Goal: Information Seeking & Learning: Learn about a topic

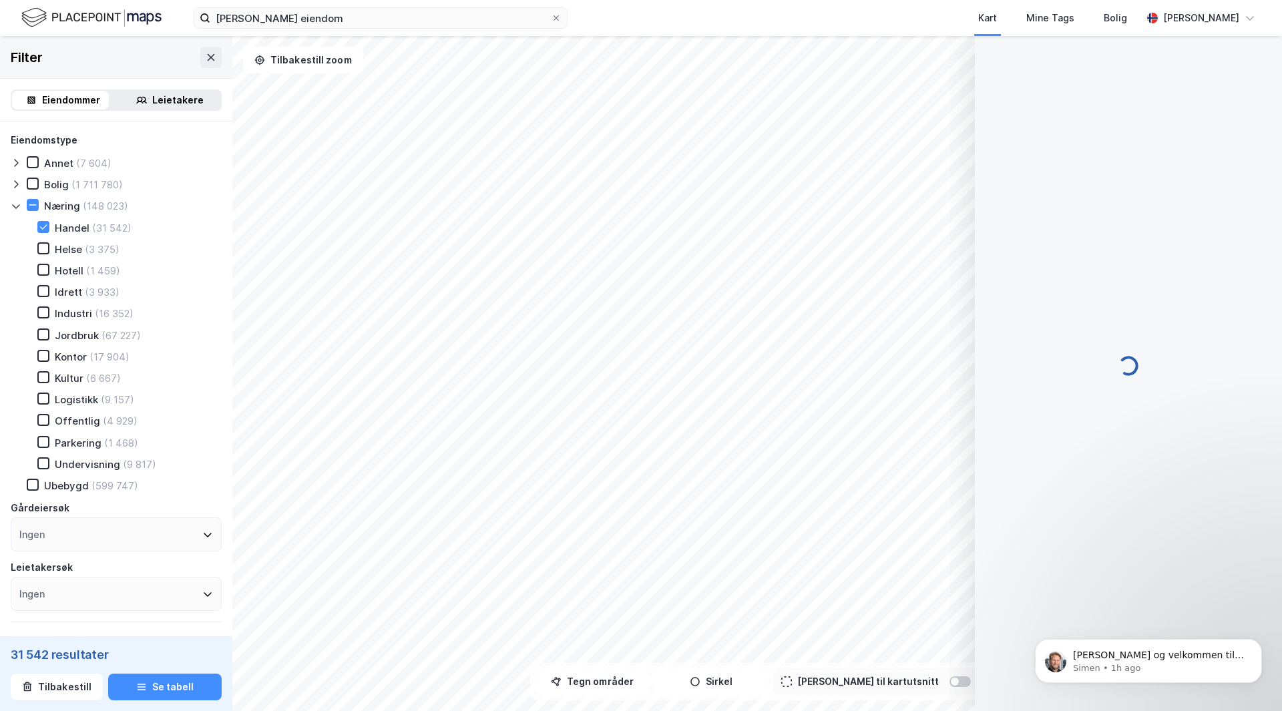
scroll to position [99, 0]
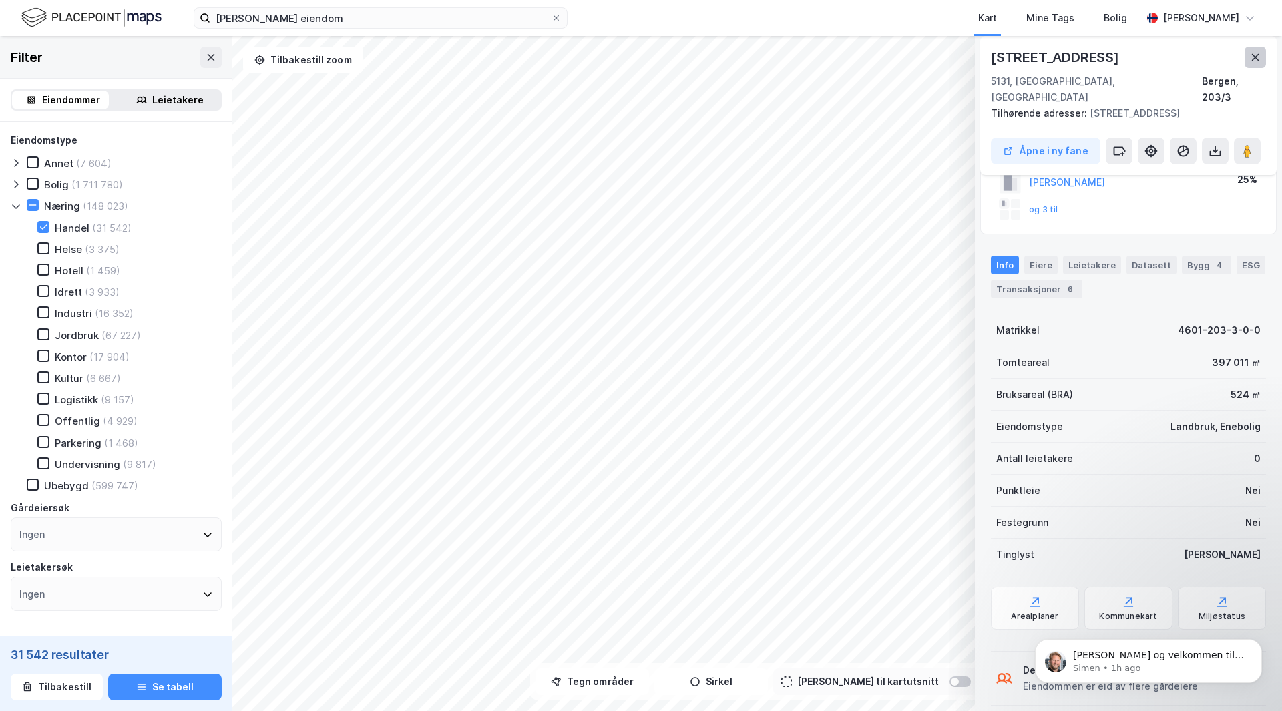
click at [1252, 56] on icon at bounding box center [1255, 57] width 11 height 11
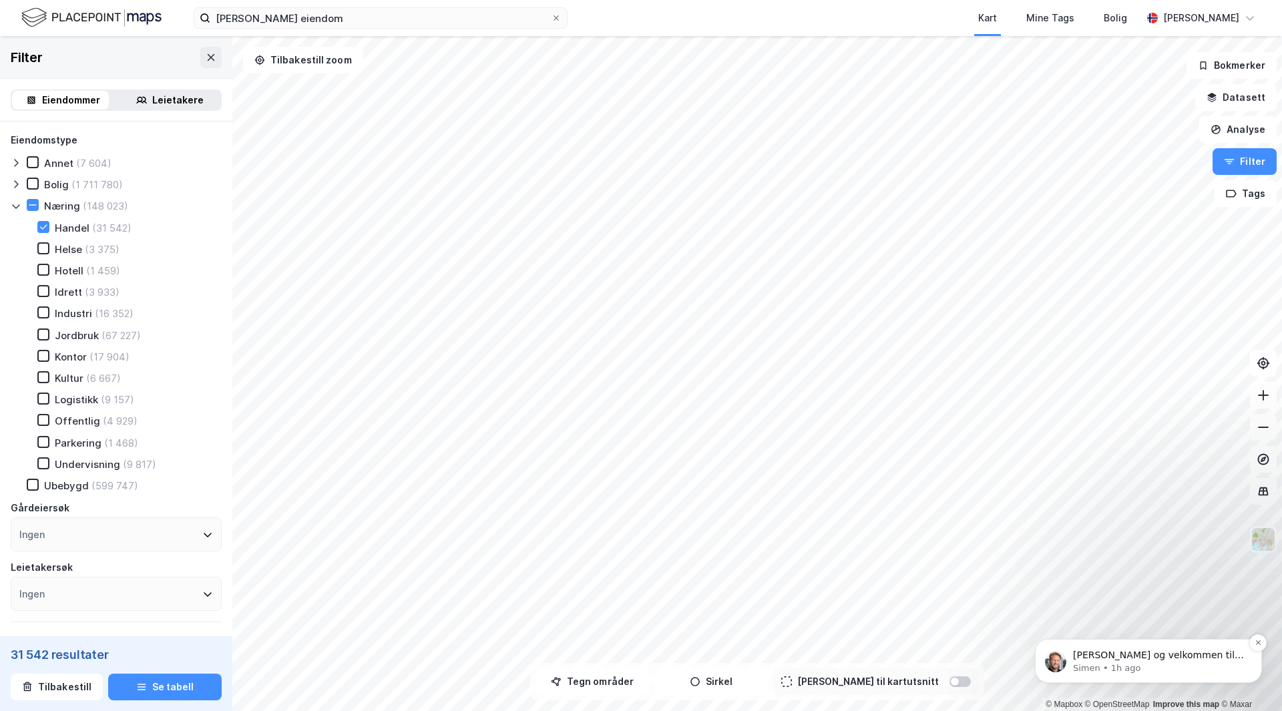
click at [1167, 668] on p "Simen • 1h ago" at bounding box center [1159, 669] width 172 height 12
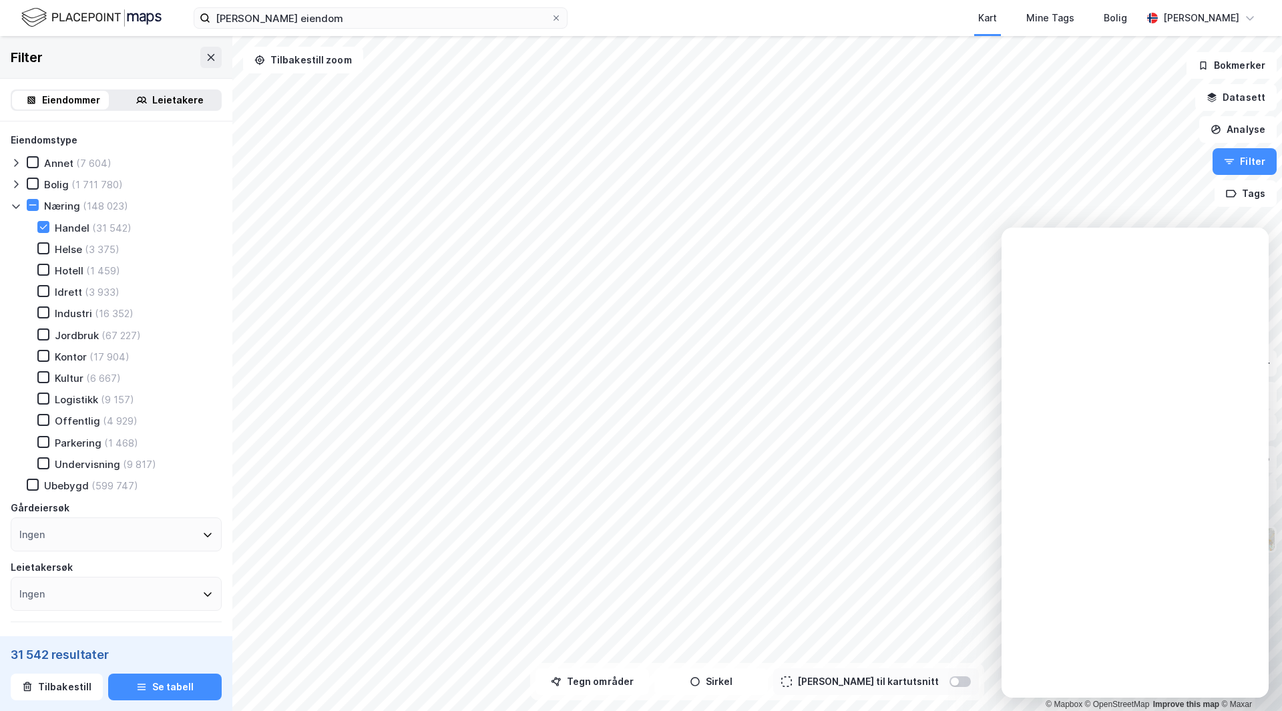
scroll to position [0, 0]
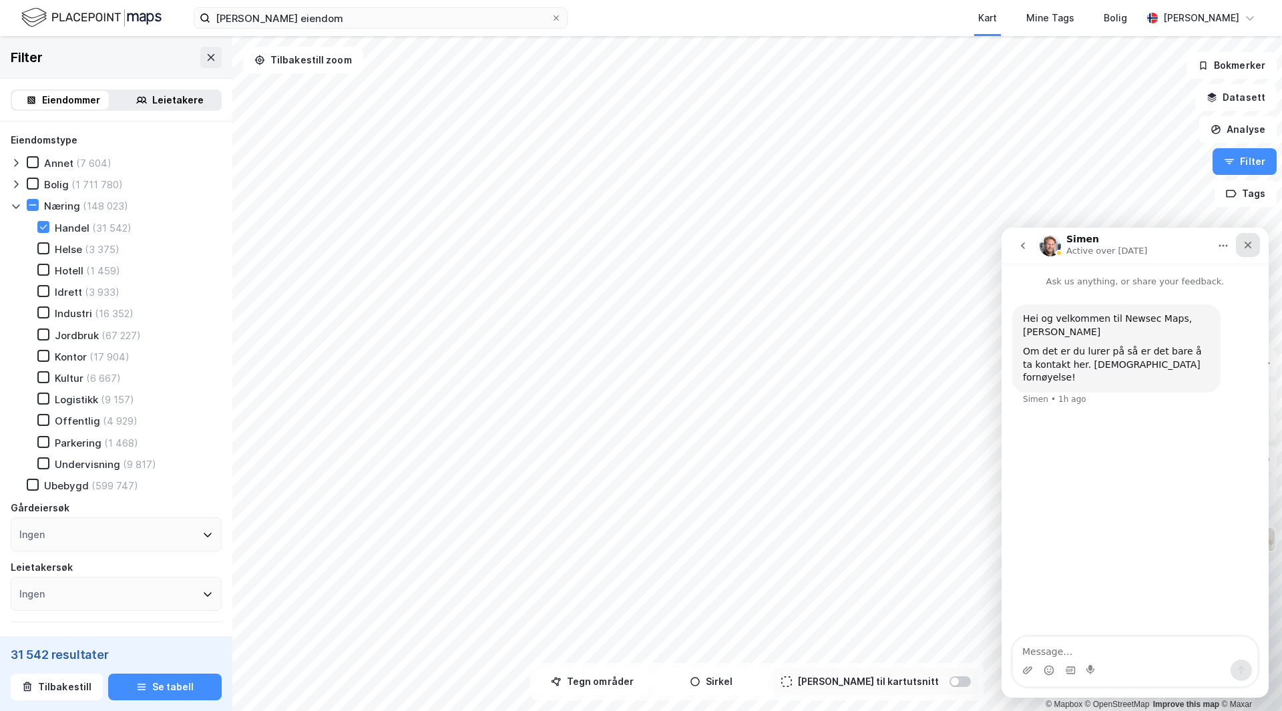
click at [1246, 246] on icon "Close" at bounding box center [1248, 245] width 11 height 11
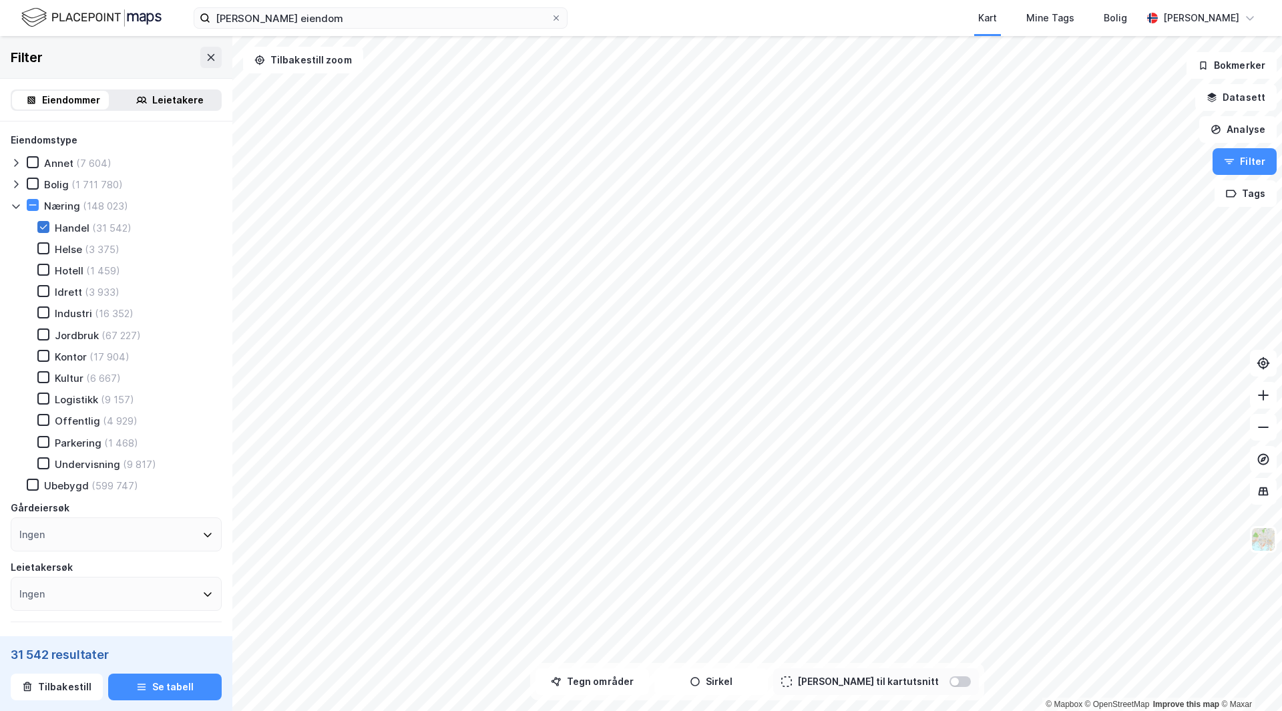
click at [45, 224] on icon at bounding box center [43, 226] width 9 height 9
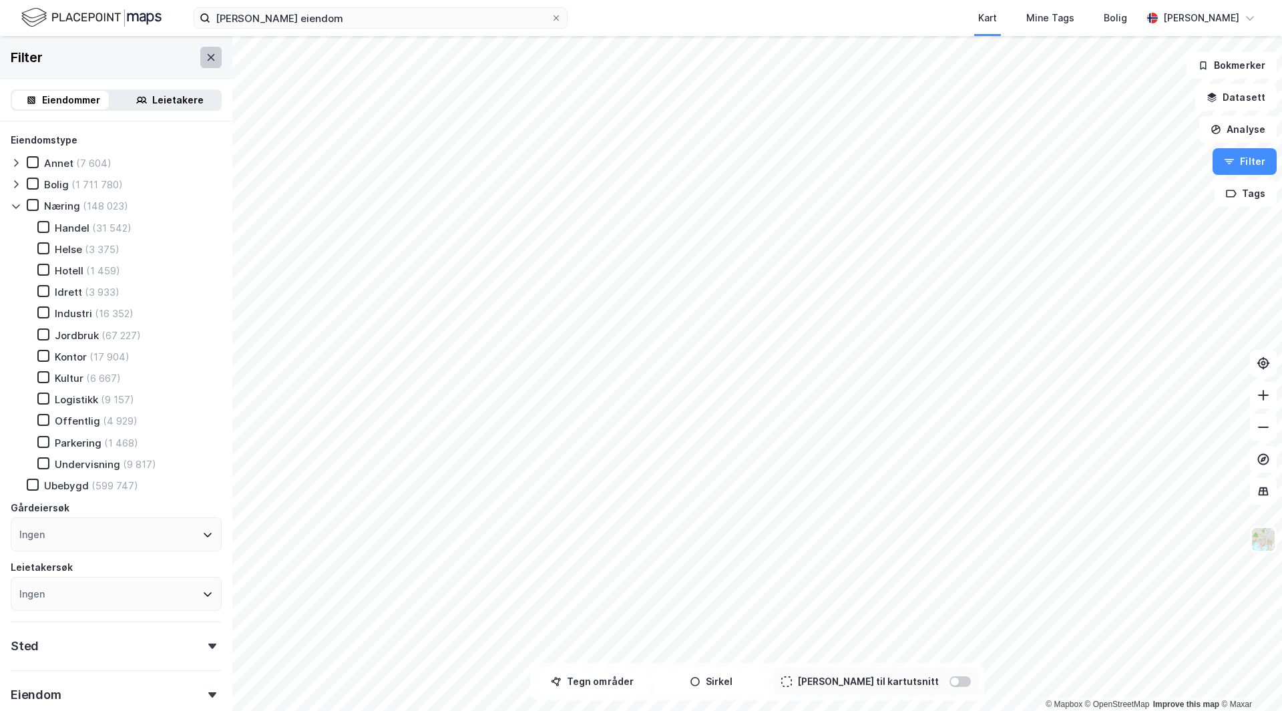
click at [206, 58] on icon at bounding box center [211, 57] width 11 height 11
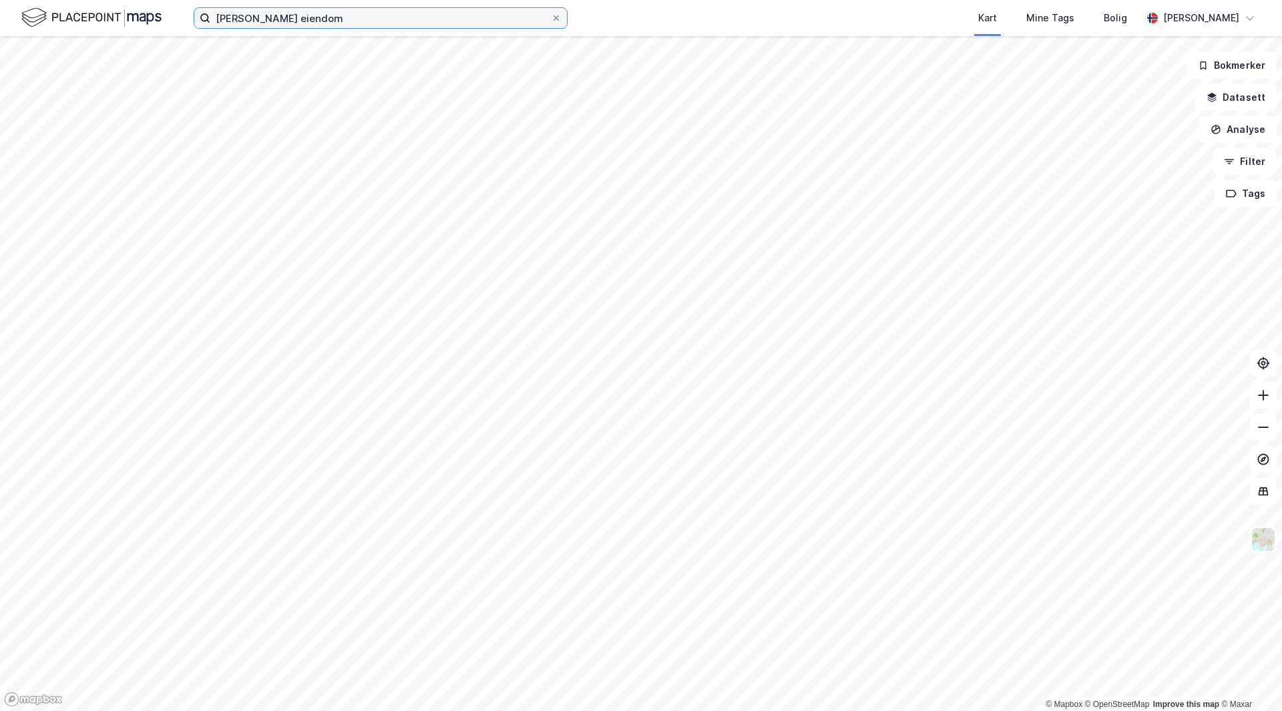
click at [324, 14] on input "[PERSON_NAME] eiendom" at bounding box center [380, 18] width 341 height 20
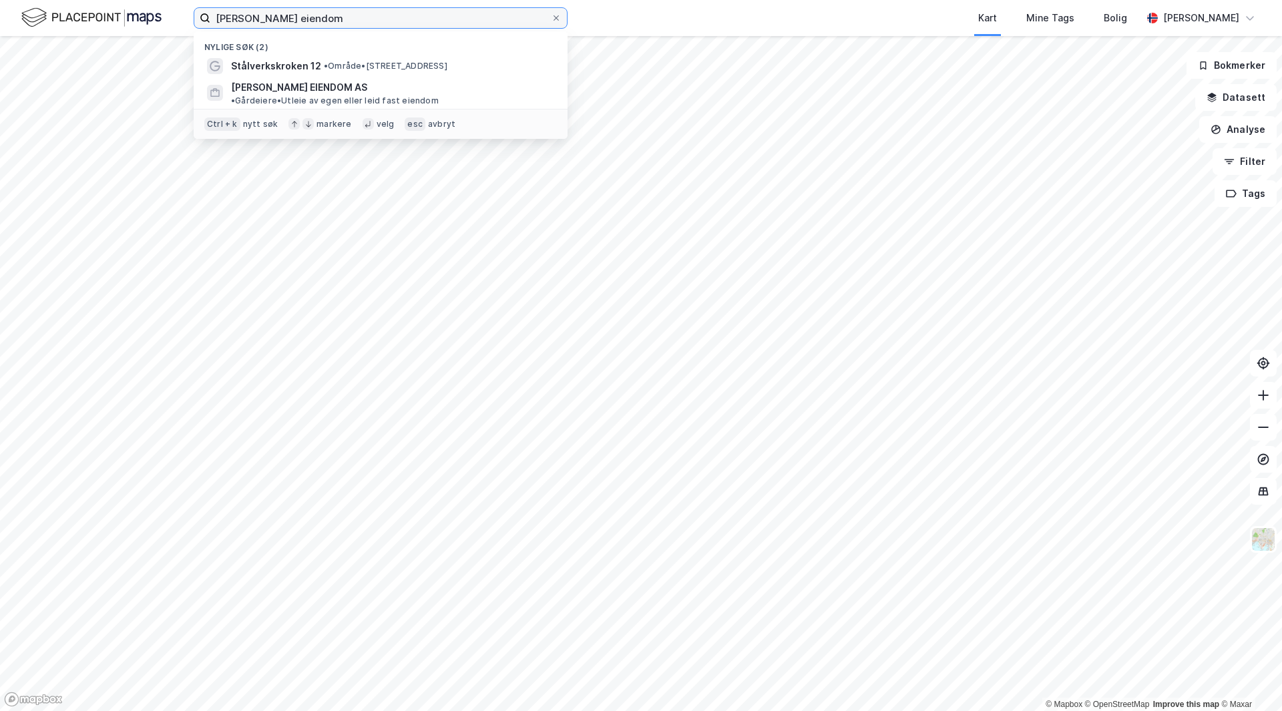
click at [315, 19] on input "[PERSON_NAME] eiendom" at bounding box center [380, 18] width 341 height 20
click at [297, 18] on input "[PERSON_NAME] eiendom" at bounding box center [380, 18] width 341 height 20
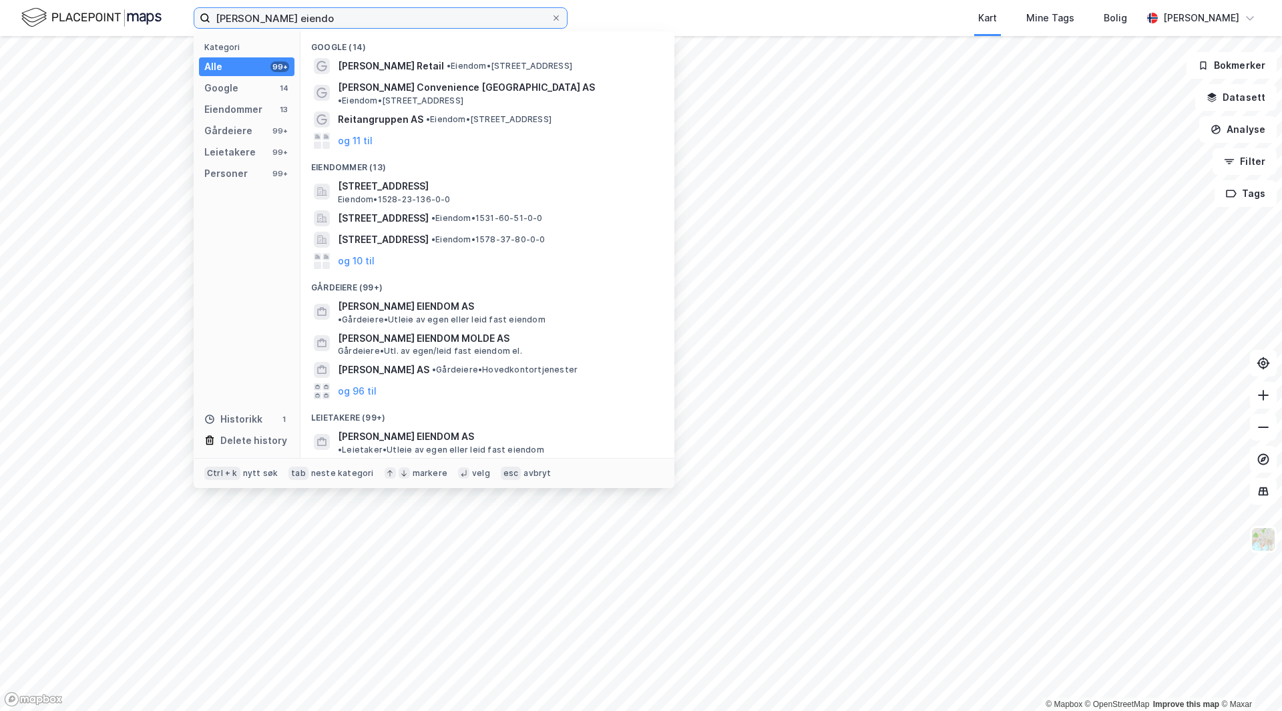
type input "[PERSON_NAME] eiendom"
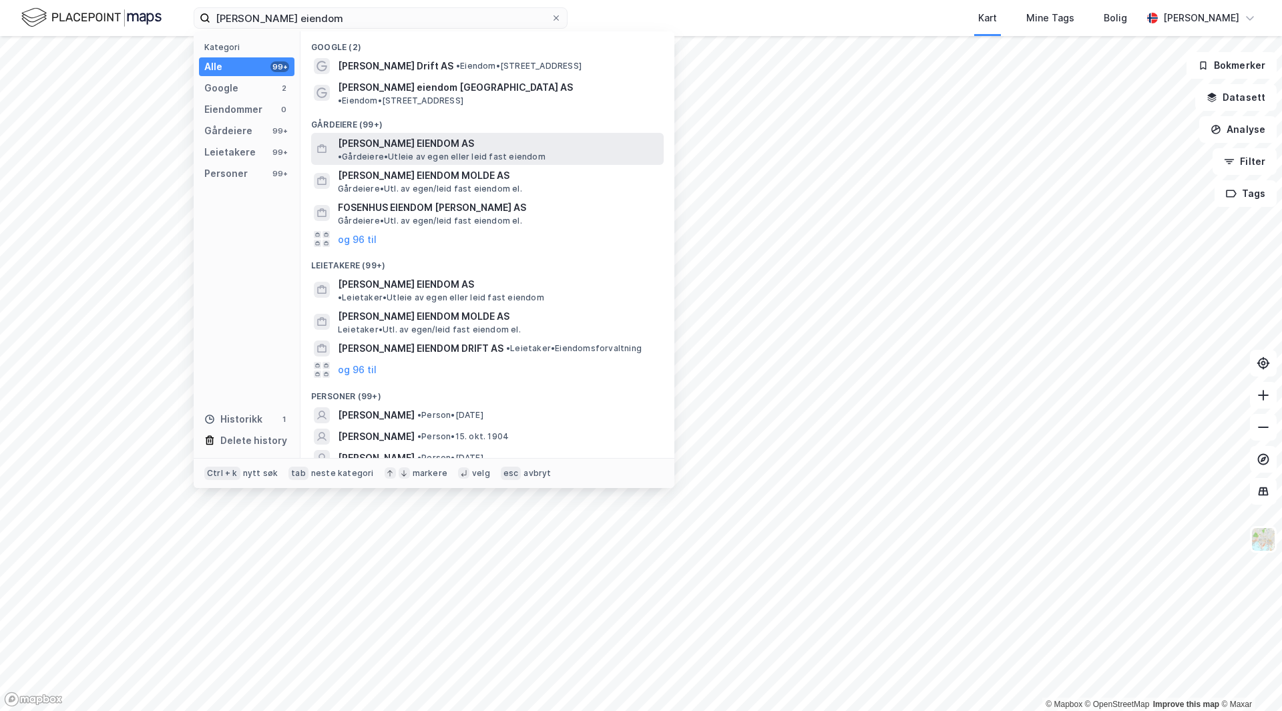
click at [419, 136] on span "[PERSON_NAME] EIENDOM AS" at bounding box center [406, 144] width 136 height 16
